Goal: Task Accomplishment & Management: Complete application form

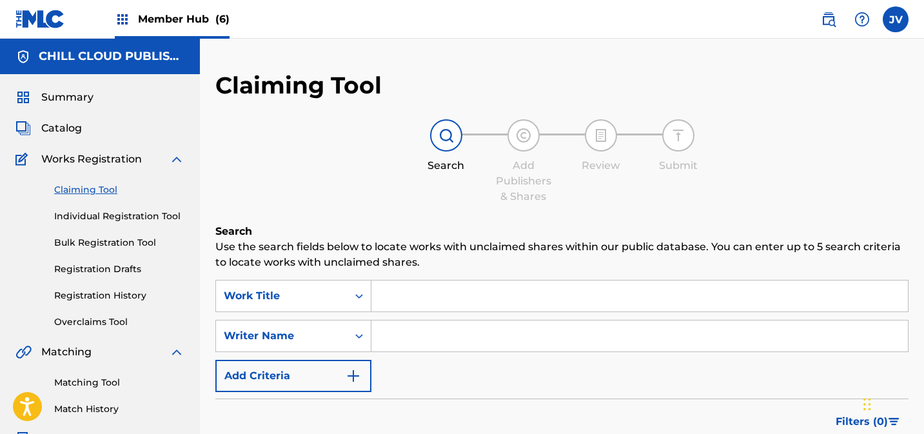
click at [260, 299] on div "Work Title" at bounding box center [293, 296] width 156 height 32
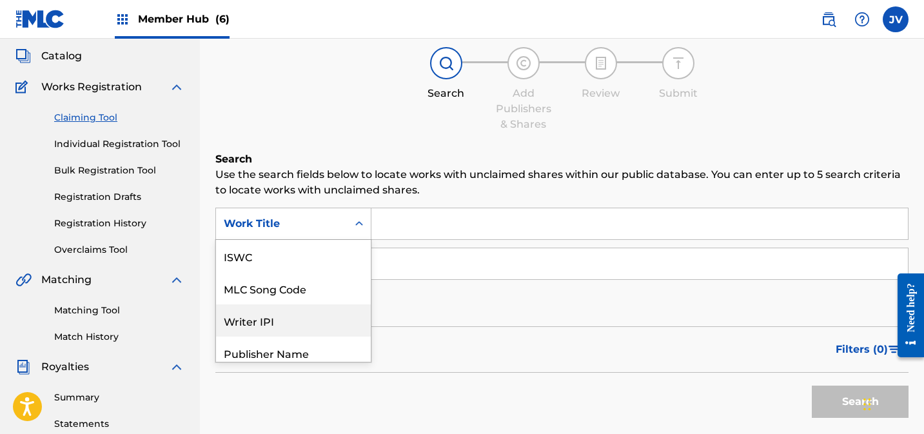
scroll to position [32, 0]
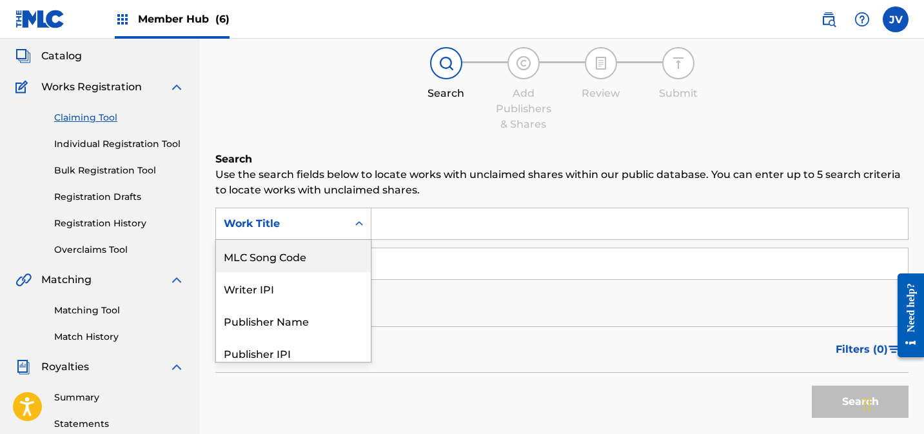
click at [261, 262] on div "MLC Song Code" at bounding box center [293, 256] width 155 height 32
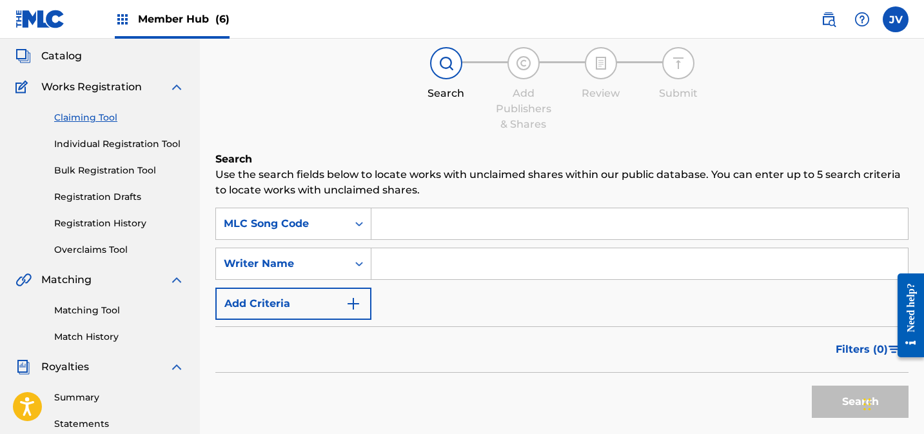
drag, startPoint x: 442, startPoint y: 201, endPoint x: 437, endPoint y: 217, distance: 16.3
click at [442, 201] on div "Search Use the search fields below to locate works with unclaimed shares within…" at bounding box center [561, 320] width 693 height 337
click at [435, 219] on input "Search Form" at bounding box center [639, 223] width 536 height 31
paste input "AD6K4S"
type input "AD6K4S"
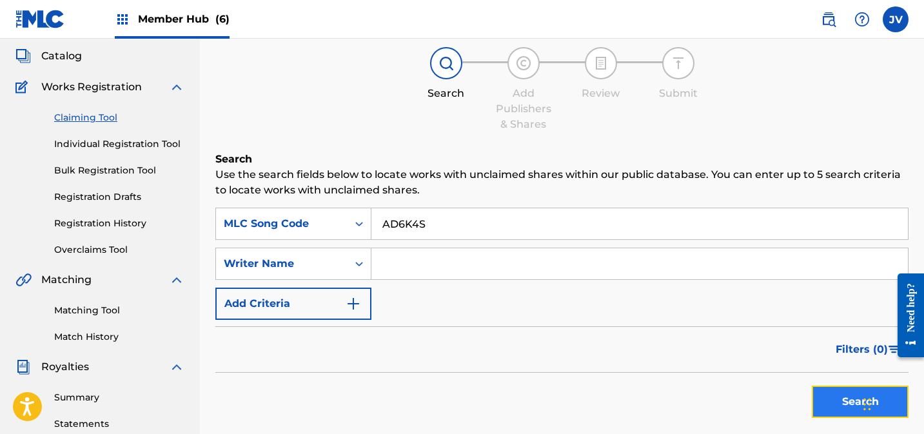
click at [829, 398] on button "Search" at bounding box center [860, 402] width 97 height 32
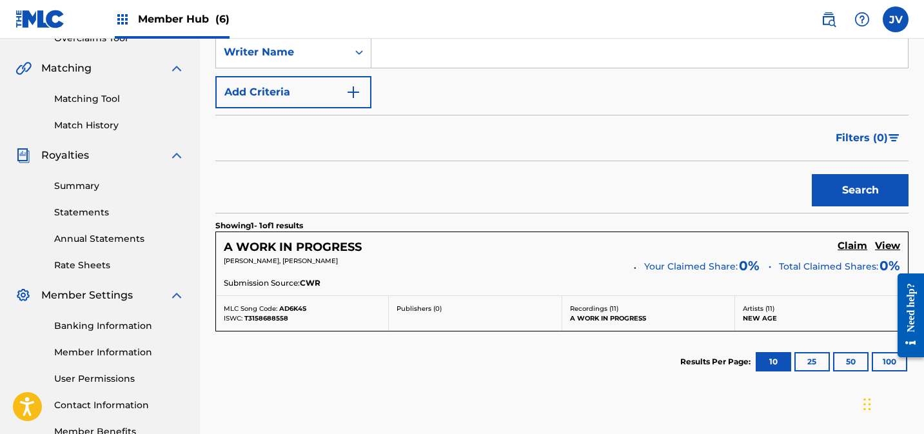
scroll to position [306, 0]
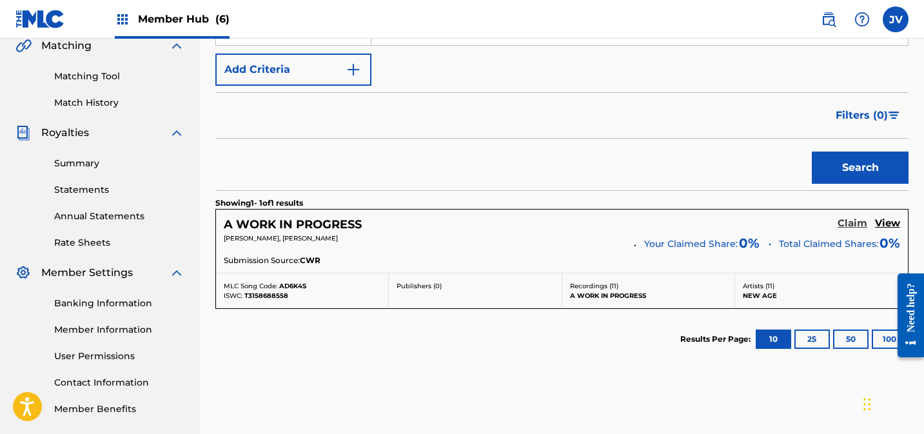
click at [850, 222] on h5 "Claim" at bounding box center [853, 223] width 30 height 12
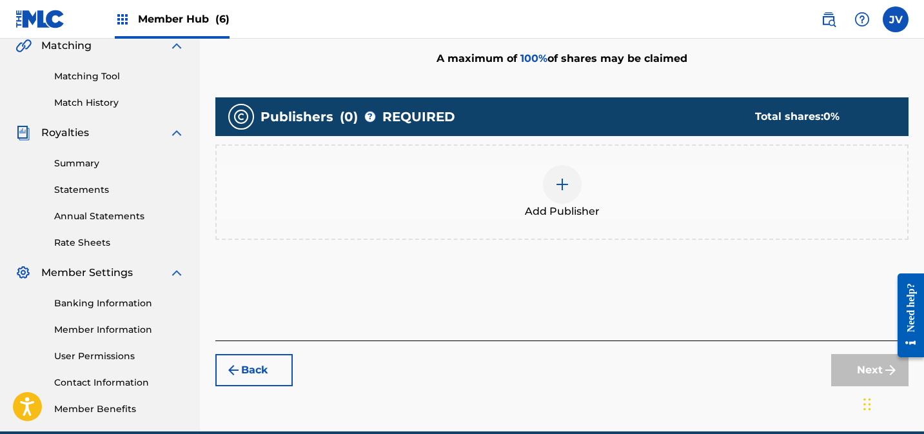
click at [566, 181] on img at bounding box center [562, 184] width 15 height 15
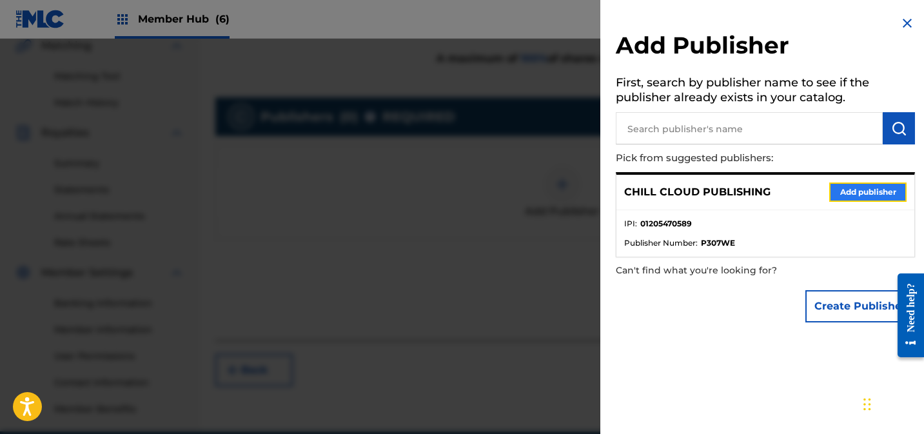
click at [865, 189] on button "Add publisher" at bounding box center [867, 191] width 77 height 19
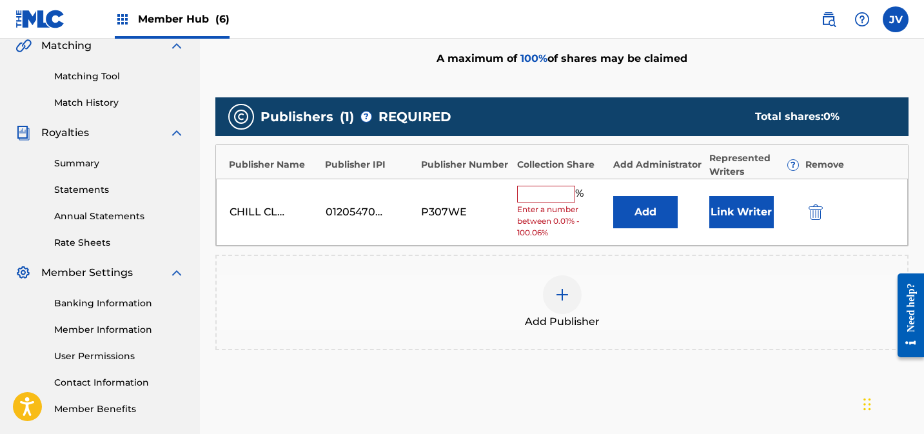
click at [567, 193] on input "text" at bounding box center [546, 194] width 58 height 17
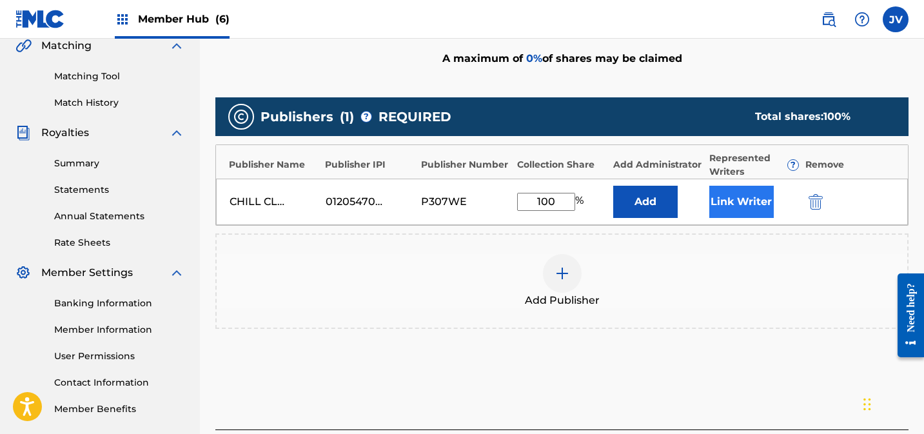
type input "100"
click at [729, 200] on button "Link Writer" at bounding box center [741, 202] width 64 height 32
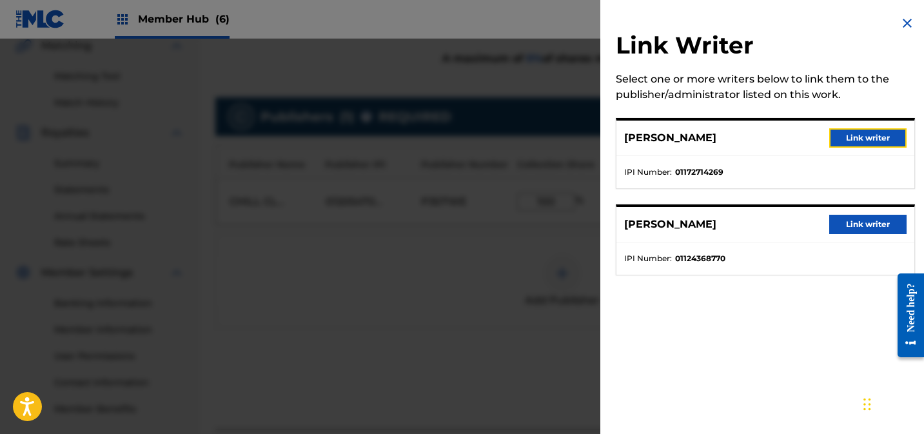
drag, startPoint x: 878, startPoint y: 136, endPoint x: 879, endPoint y: 160, distance: 23.9
click at [878, 137] on button "Link writer" at bounding box center [867, 137] width 77 height 19
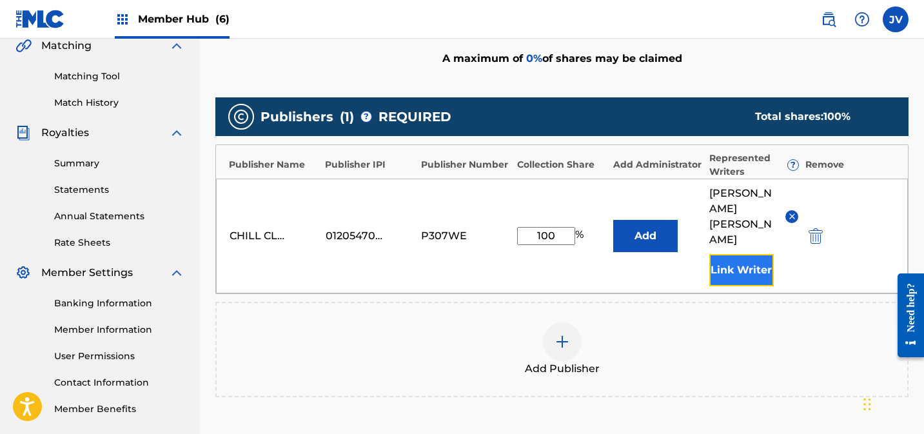
click at [754, 254] on button "Link Writer" at bounding box center [741, 270] width 64 height 32
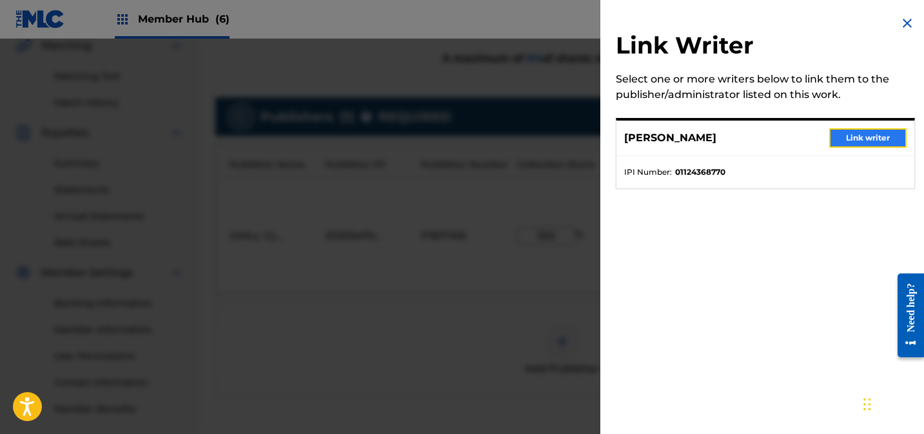
click at [876, 139] on button "Link writer" at bounding box center [867, 137] width 77 height 19
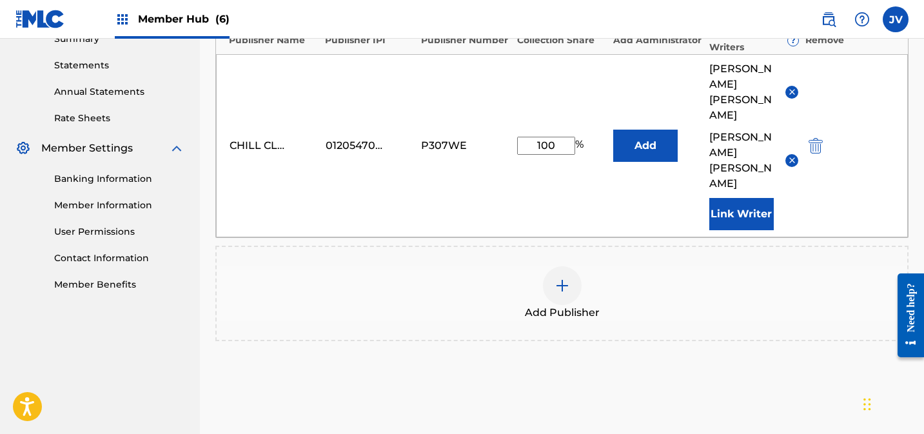
scroll to position [484, 0]
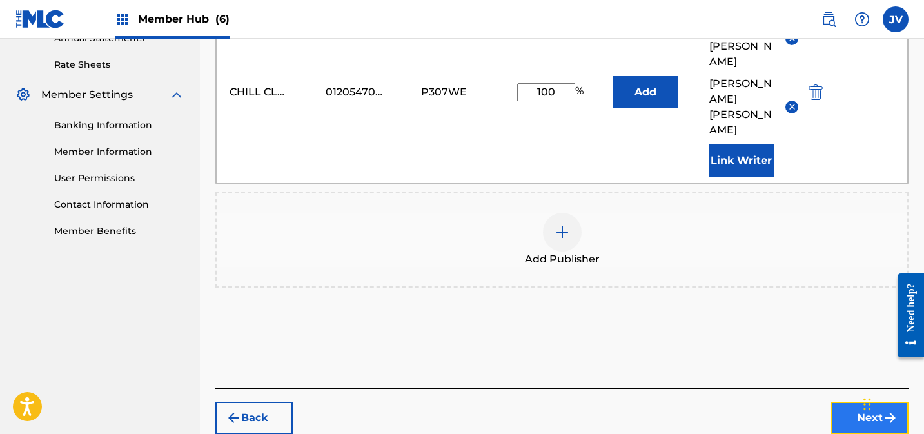
click at [851, 402] on button "Next" at bounding box center [869, 418] width 77 height 32
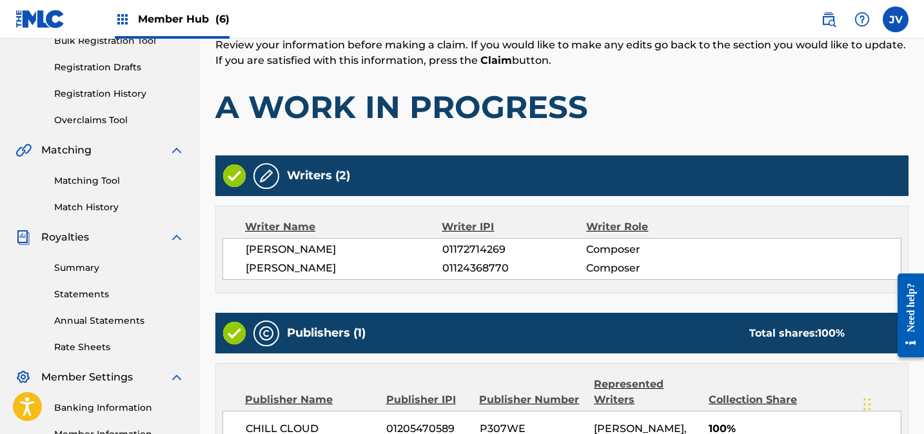
scroll to position [369, 0]
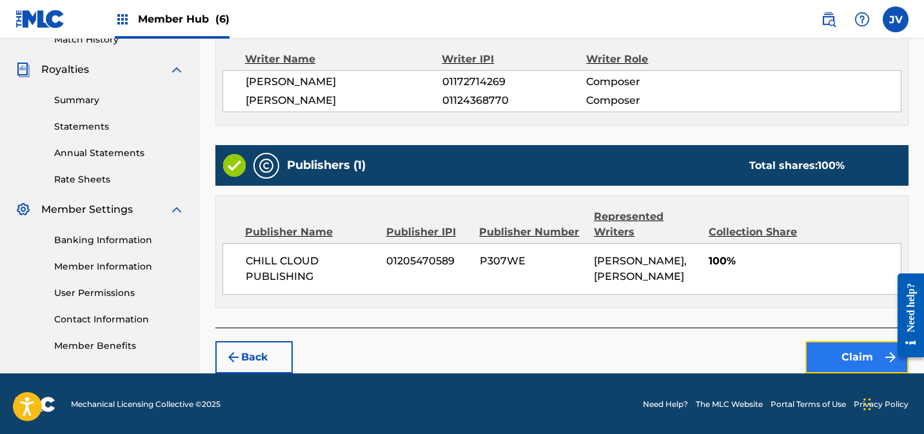
click at [851, 342] on button "Claim" at bounding box center [856, 357] width 103 height 32
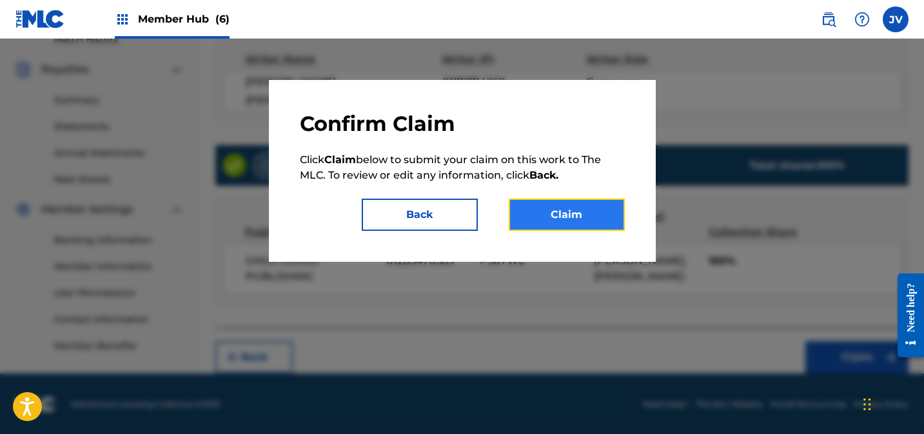
click at [576, 206] on button "Claim" at bounding box center [567, 215] width 116 height 32
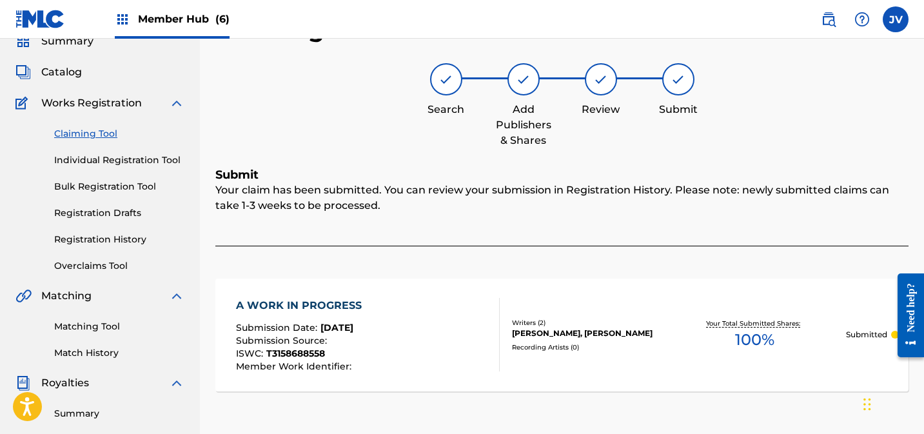
scroll to position [0, 0]
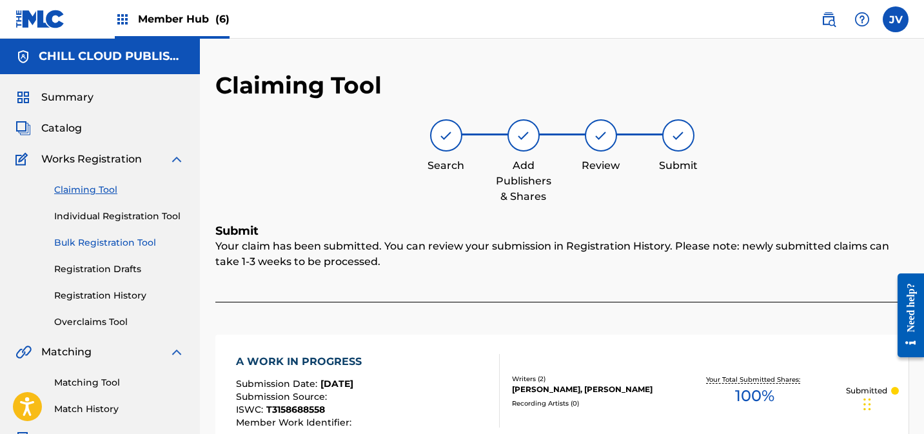
click at [92, 244] on link "Bulk Registration Tool" at bounding box center [119, 243] width 130 height 14
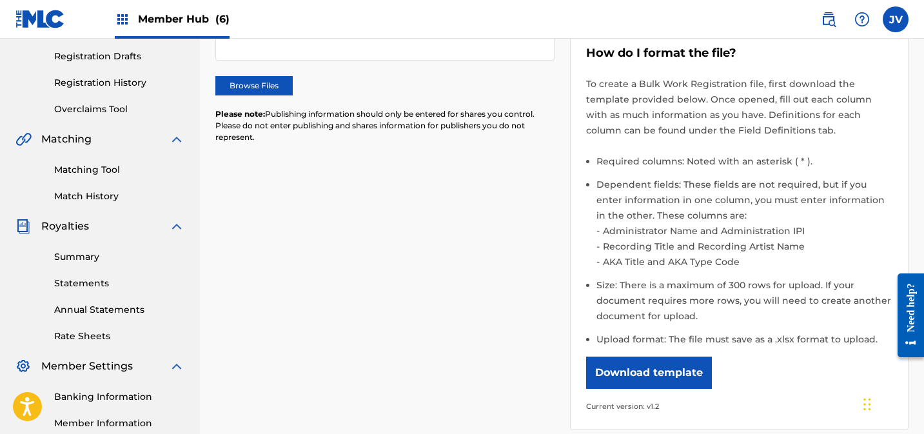
scroll to position [253, 0]
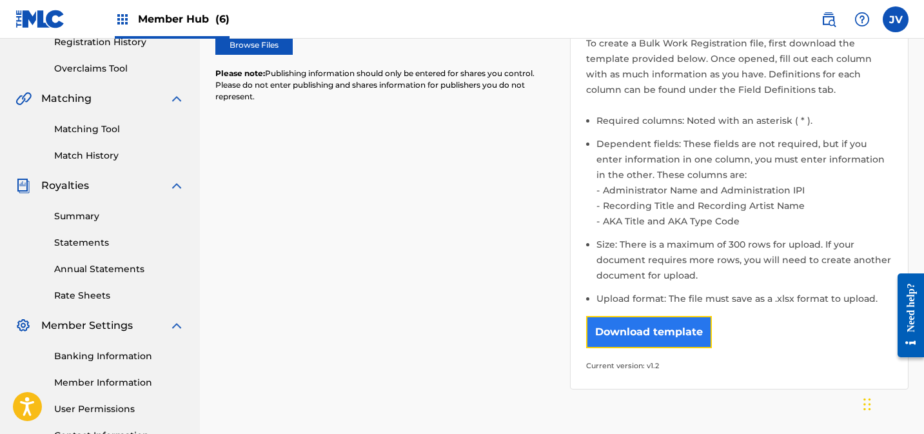
click at [653, 335] on button "Download template" at bounding box center [649, 332] width 126 height 32
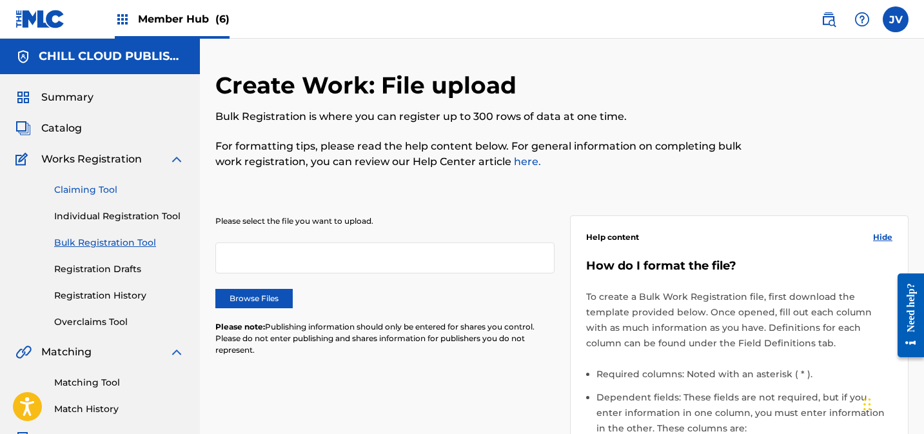
click at [83, 184] on link "Claiming Tool" at bounding box center [119, 190] width 130 height 14
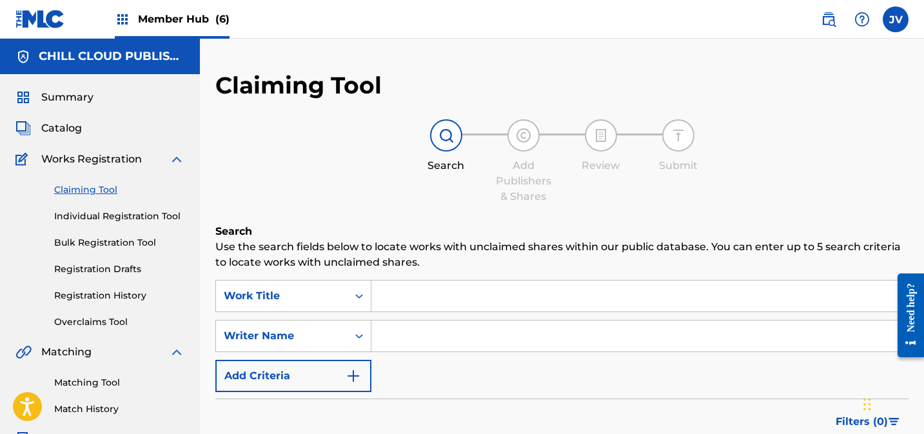
click at [422, 295] on input "Search Form" at bounding box center [639, 295] width 536 height 31
paste input "RESTFUL SOUNDS OF BIRDS PT 4"
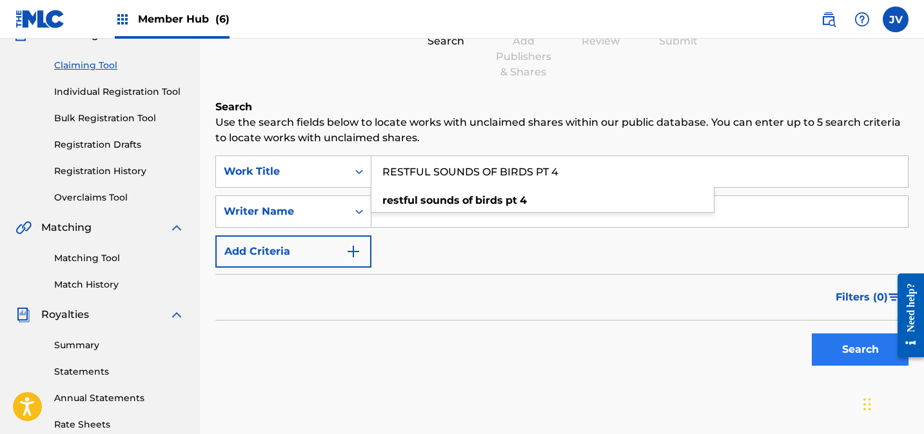
type input "RESTFUL SOUNDS OF BIRDS PT 4"
click at [841, 344] on button "Search" at bounding box center [860, 349] width 97 height 32
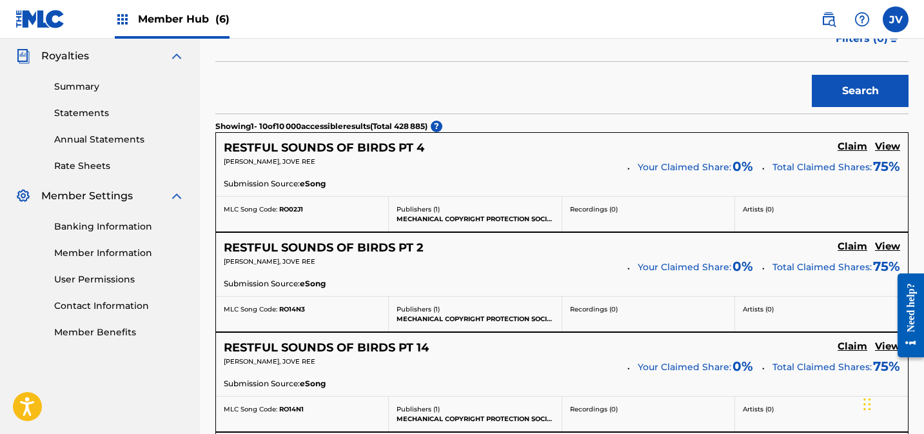
scroll to position [387, 0]
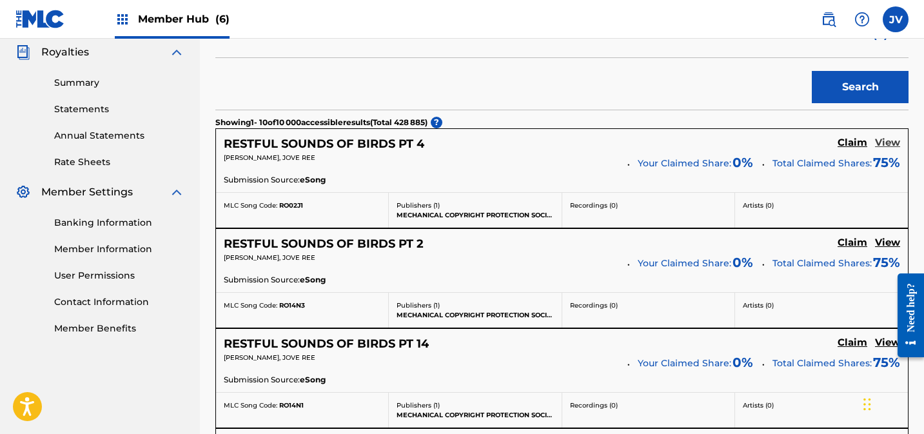
click at [882, 143] on h5 "View" at bounding box center [887, 143] width 25 height 12
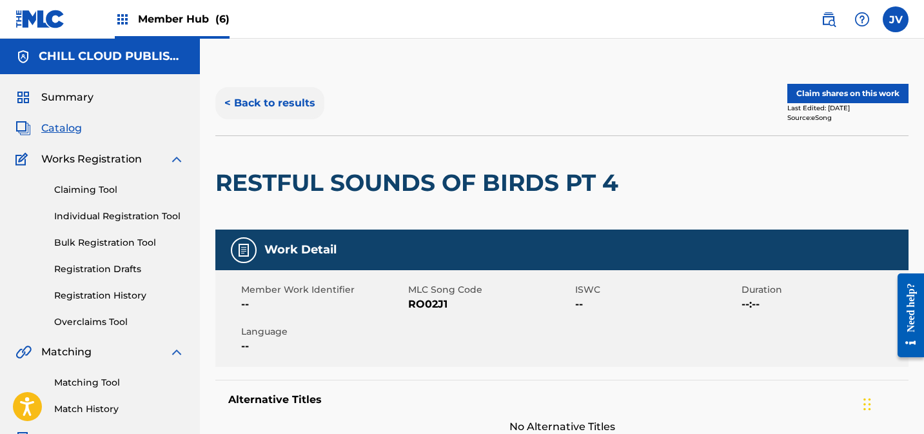
click at [278, 104] on button "< Back to results" at bounding box center [269, 103] width 109 height 32
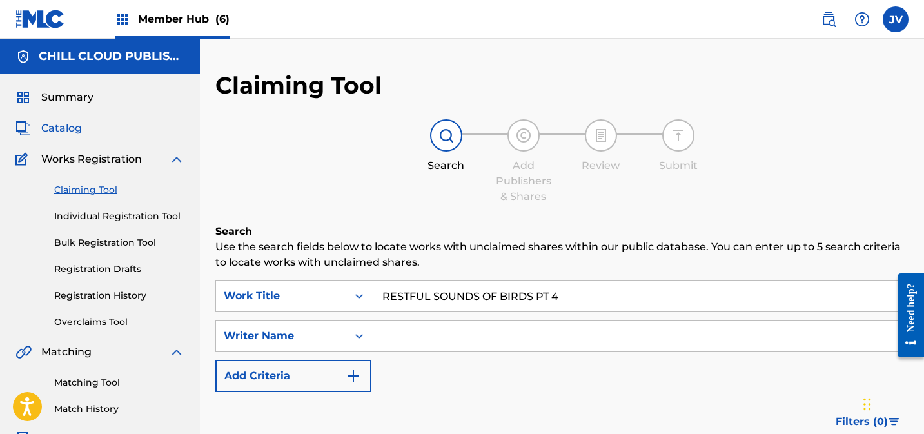
click at [68, 127] on span "Catalog" at bounding box center [61, 128] width 41 height 15
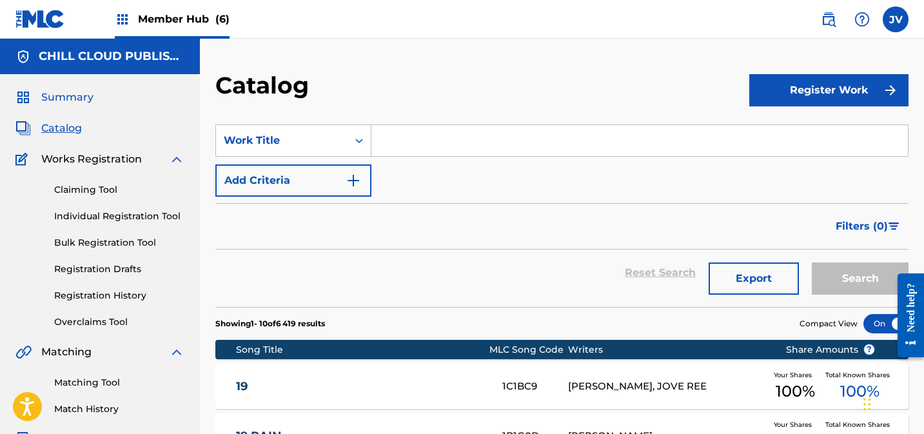
click at [83, 93] on span "Summary" at bounding box center [67, 97] width 52 height 15
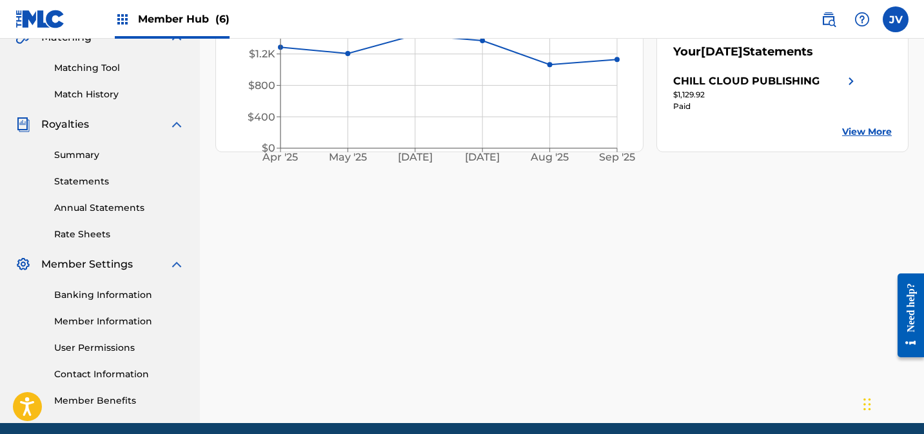
scroll to position [366, 0]
